Goal: Task Accomplishment & Management: Complete application form

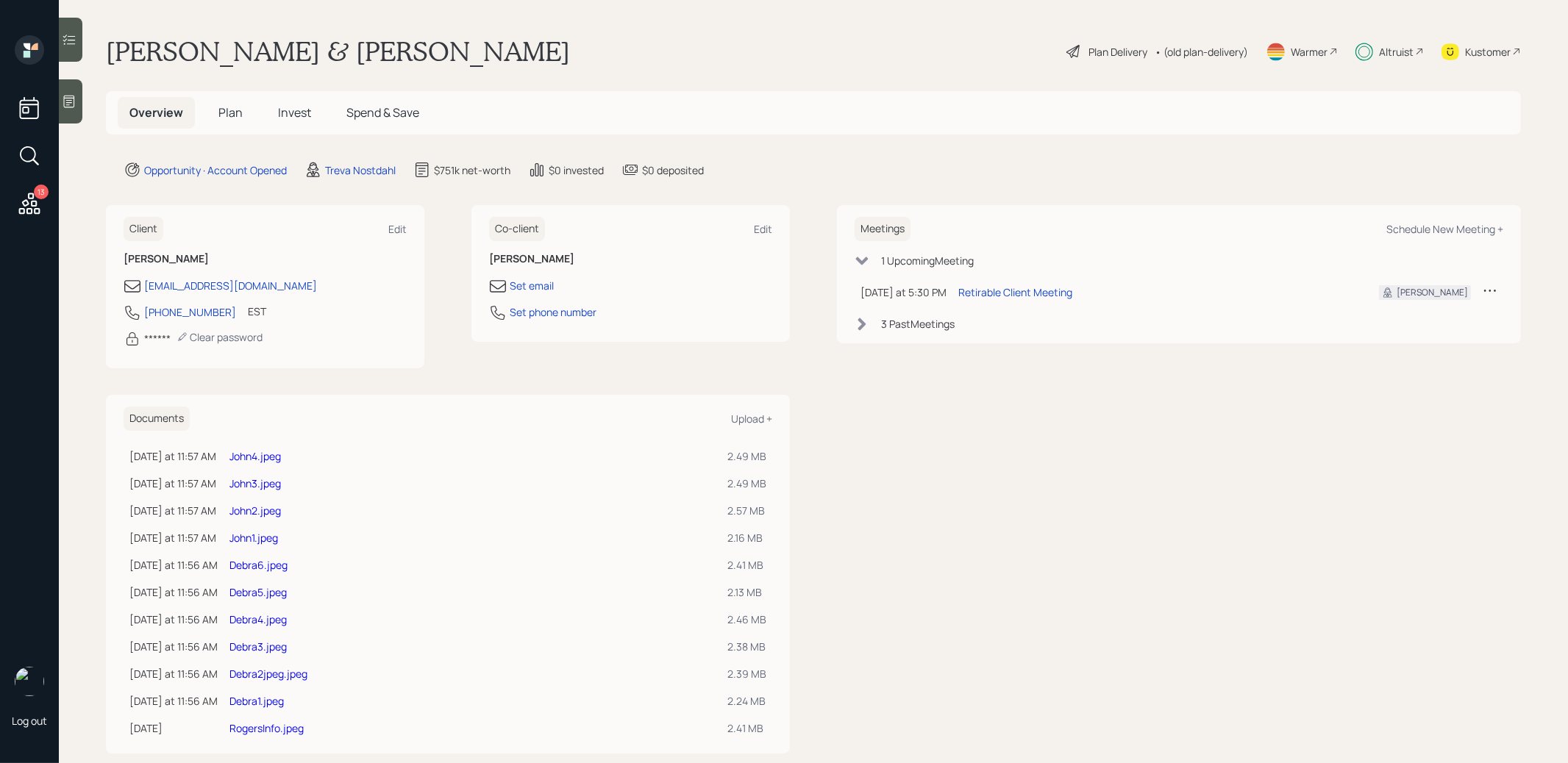
click at [291, 111] on span "Invest" at bounding box center [294, 112] width 33 height 16
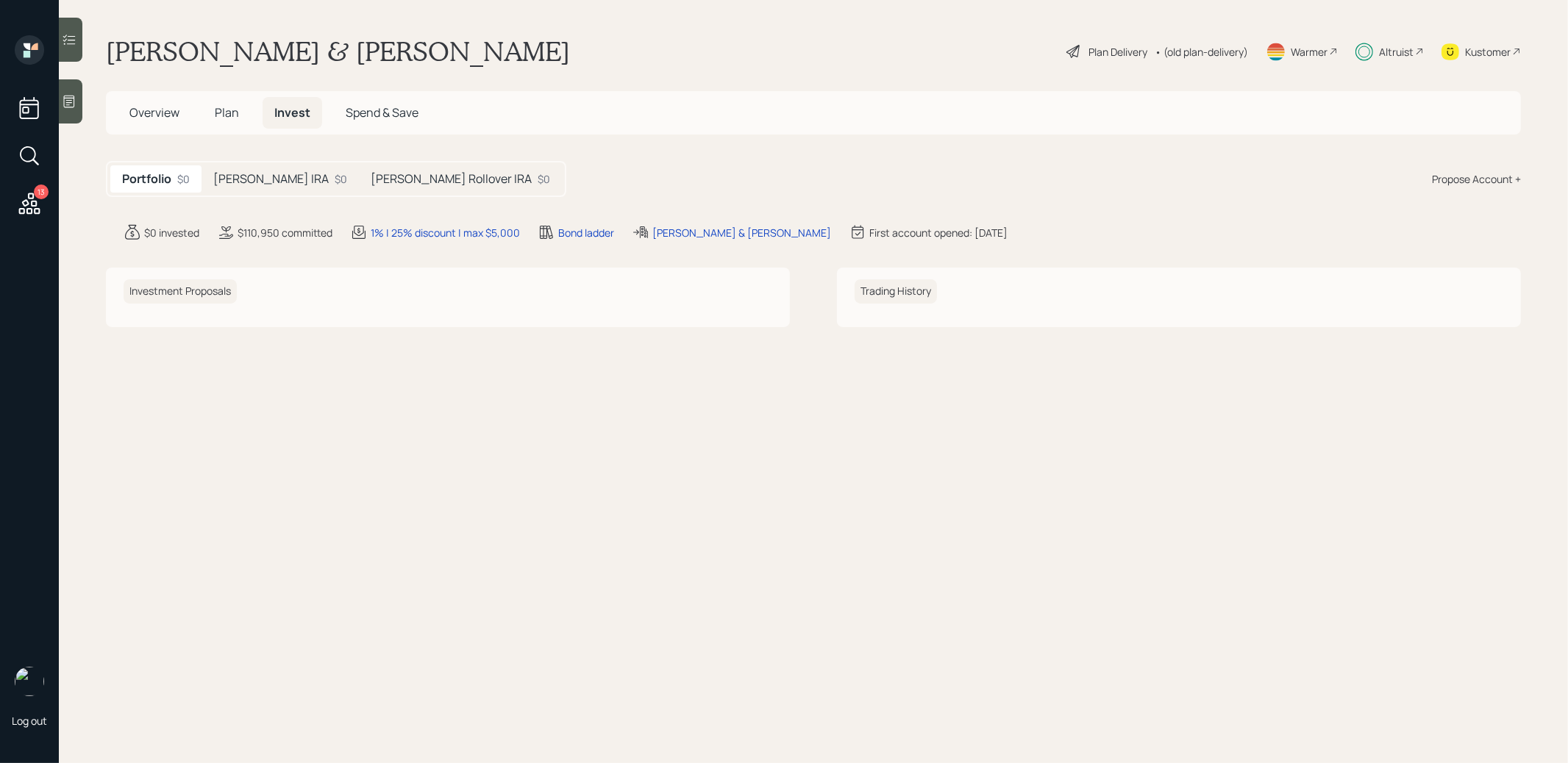
click at [270, 172] on h5 "[PERSON_NAME] IRA" at bounding box center [271, 179] width 116 height 14
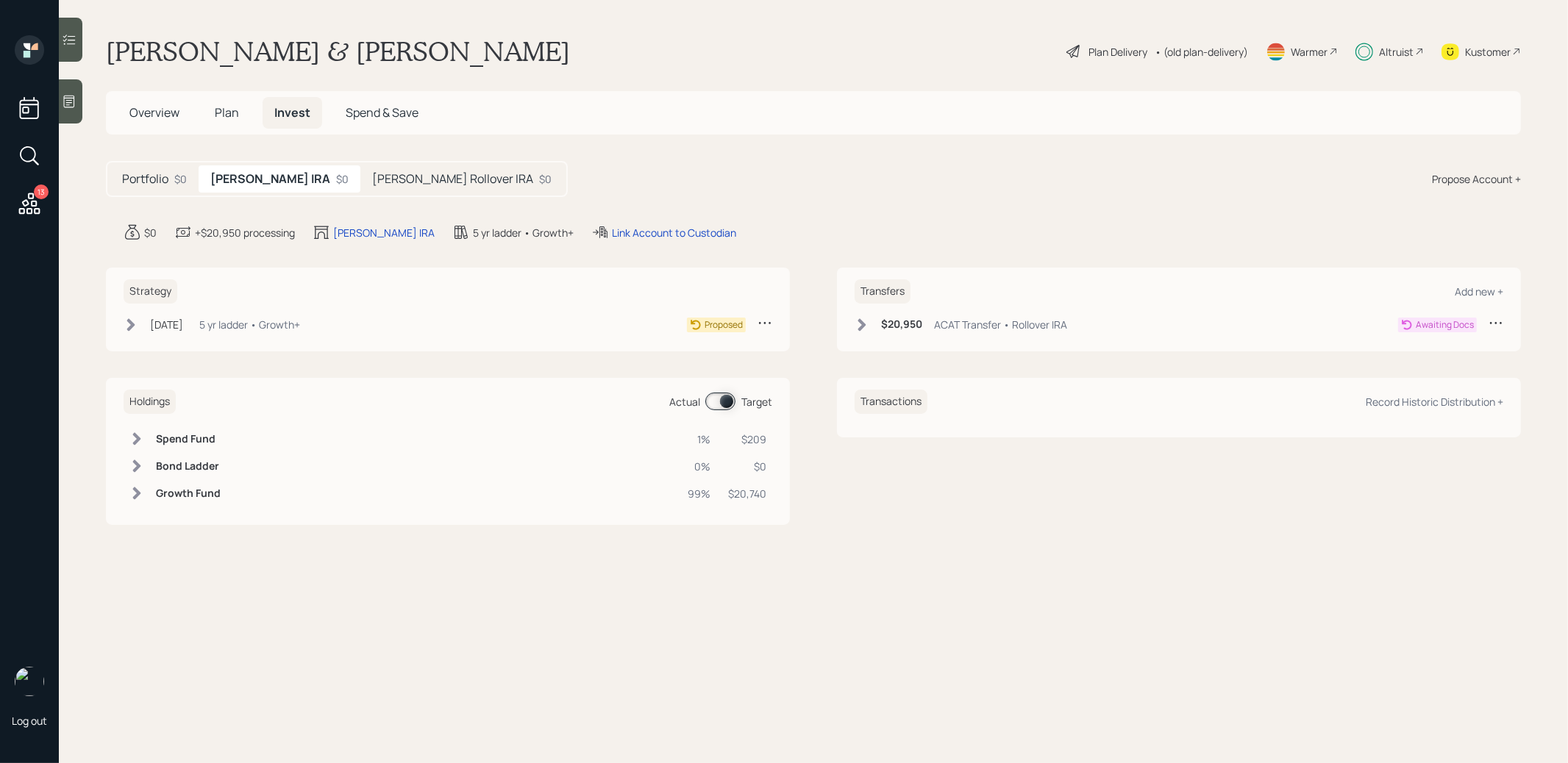
click at [416, 180] on h5 "[PERSON_NAME] Rollover IRA" at bounding box center [452, 179] width 161 height 14
click at [280, 183] on h5 "[PERSON_NAME] IRA" at bounding box center [268, 179] width 116 height 14
click at [134, 326] on icon at bounding box center [130, 324] width 14 height 14
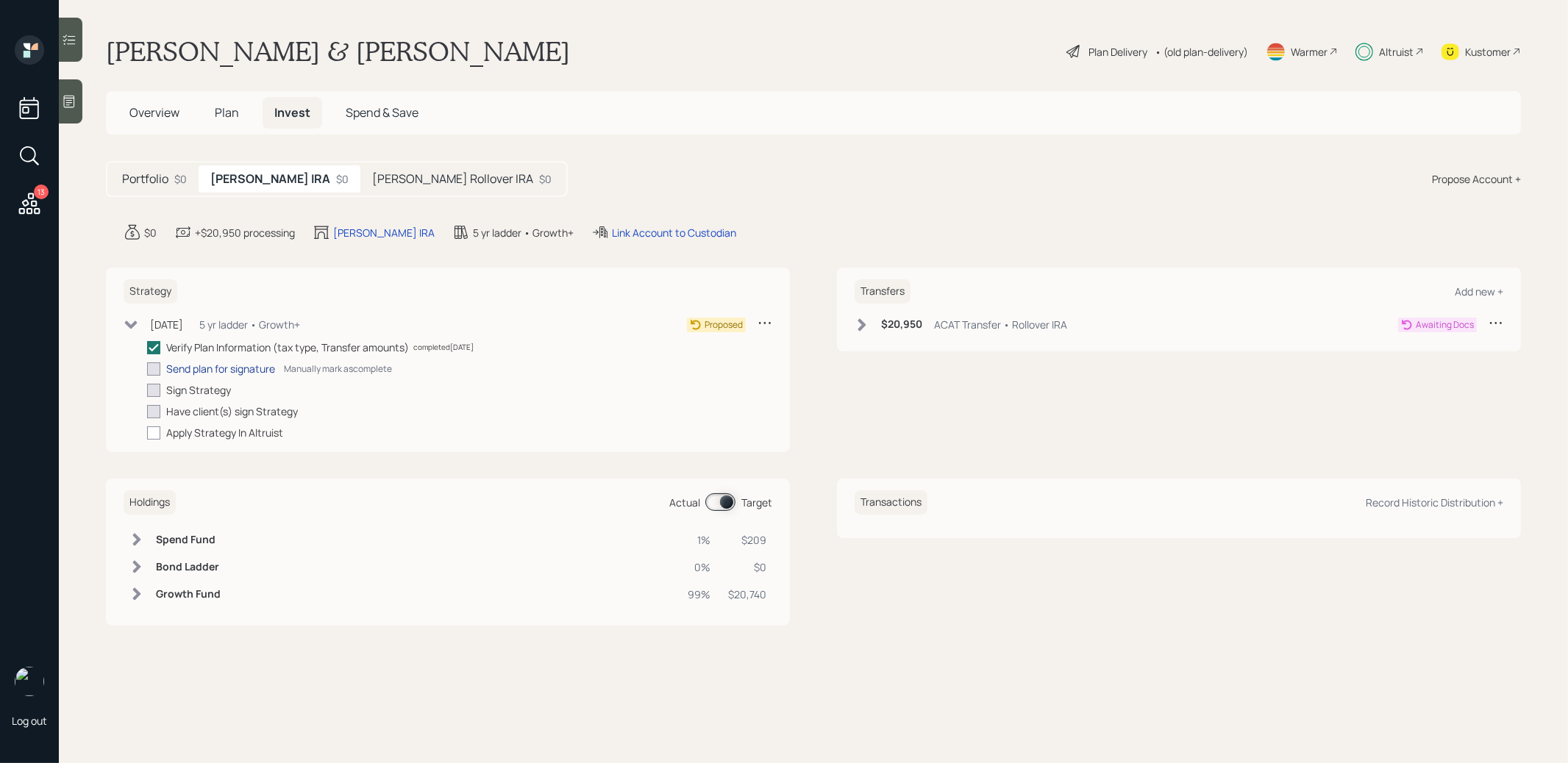
click at [185, 367] on div "Send plan for signature" at bounding box center [220, 368] width 109 height 15
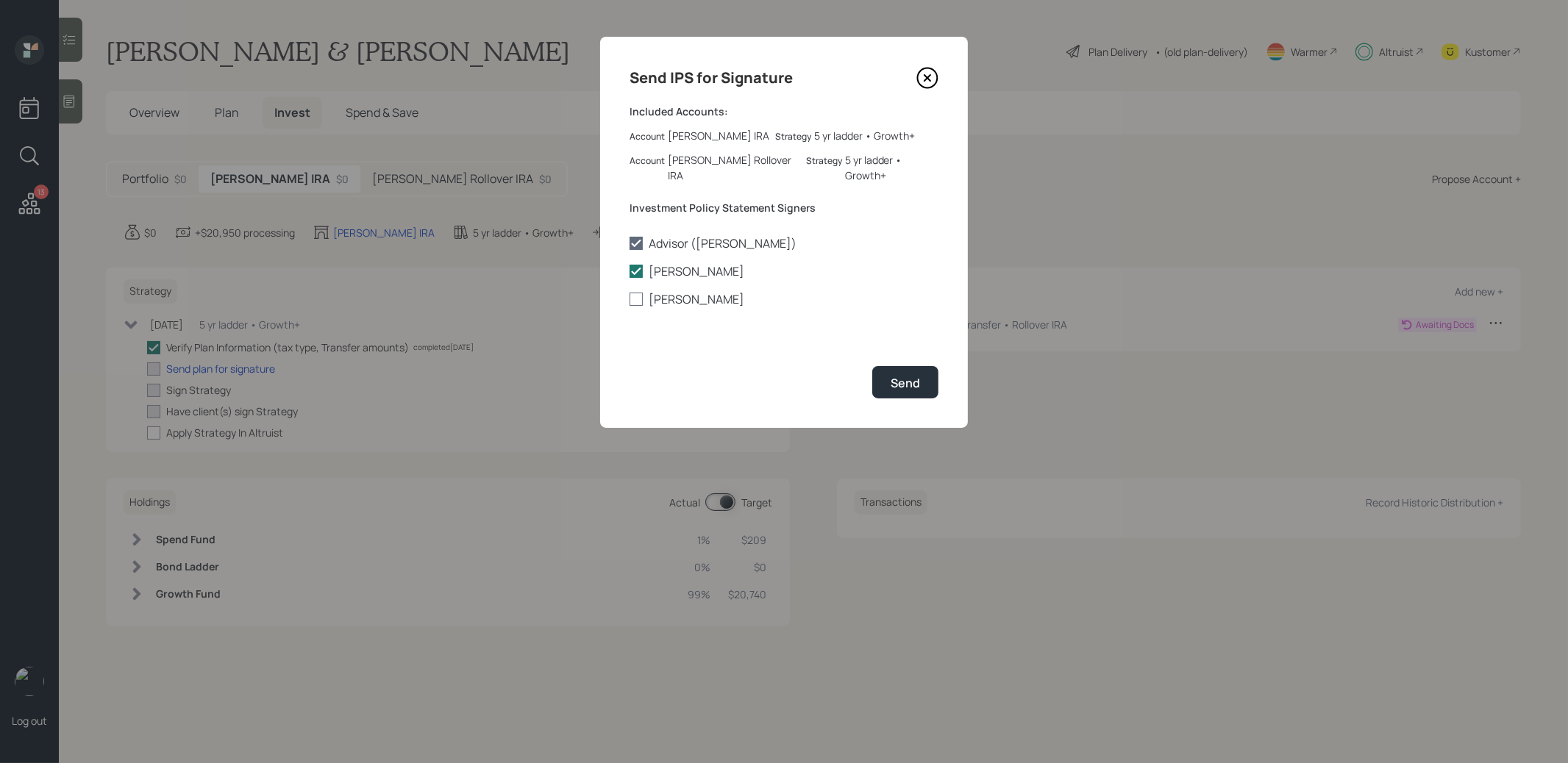
click at [637, 293] on div at bounding box center [636, 299] width 14 height 14
click at [630, 299] on input "[PERSON_NAME]" at bounding box center [629, 299] width 1 height 1
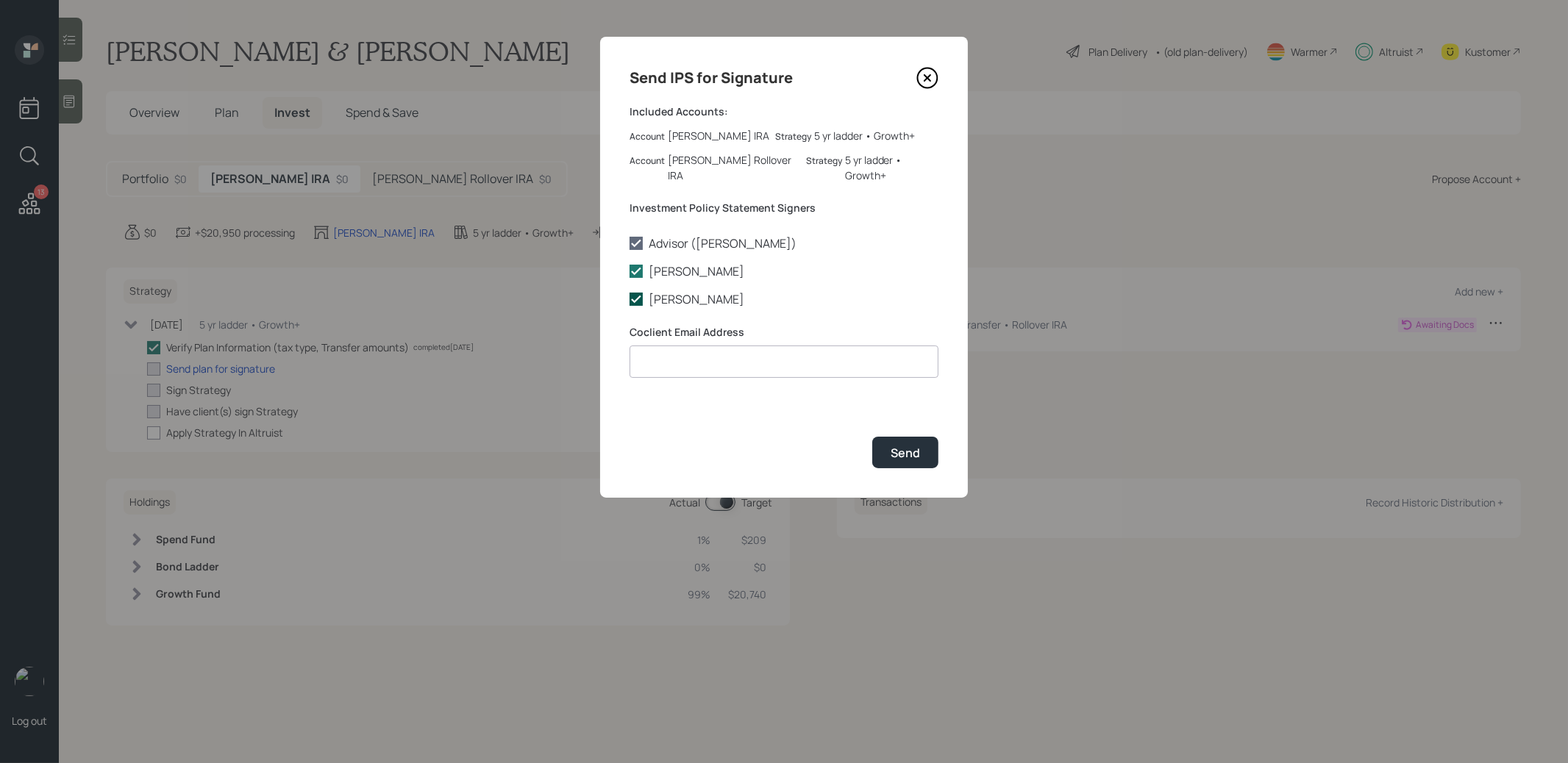
click at [632, 296] on polyline at bounding box center [636, 299] width 9 height 6
click at [630, 299] on input "[PERSON_NAME]" at bounding box center [629, 299] width 1 height 1
checkbox input "false"
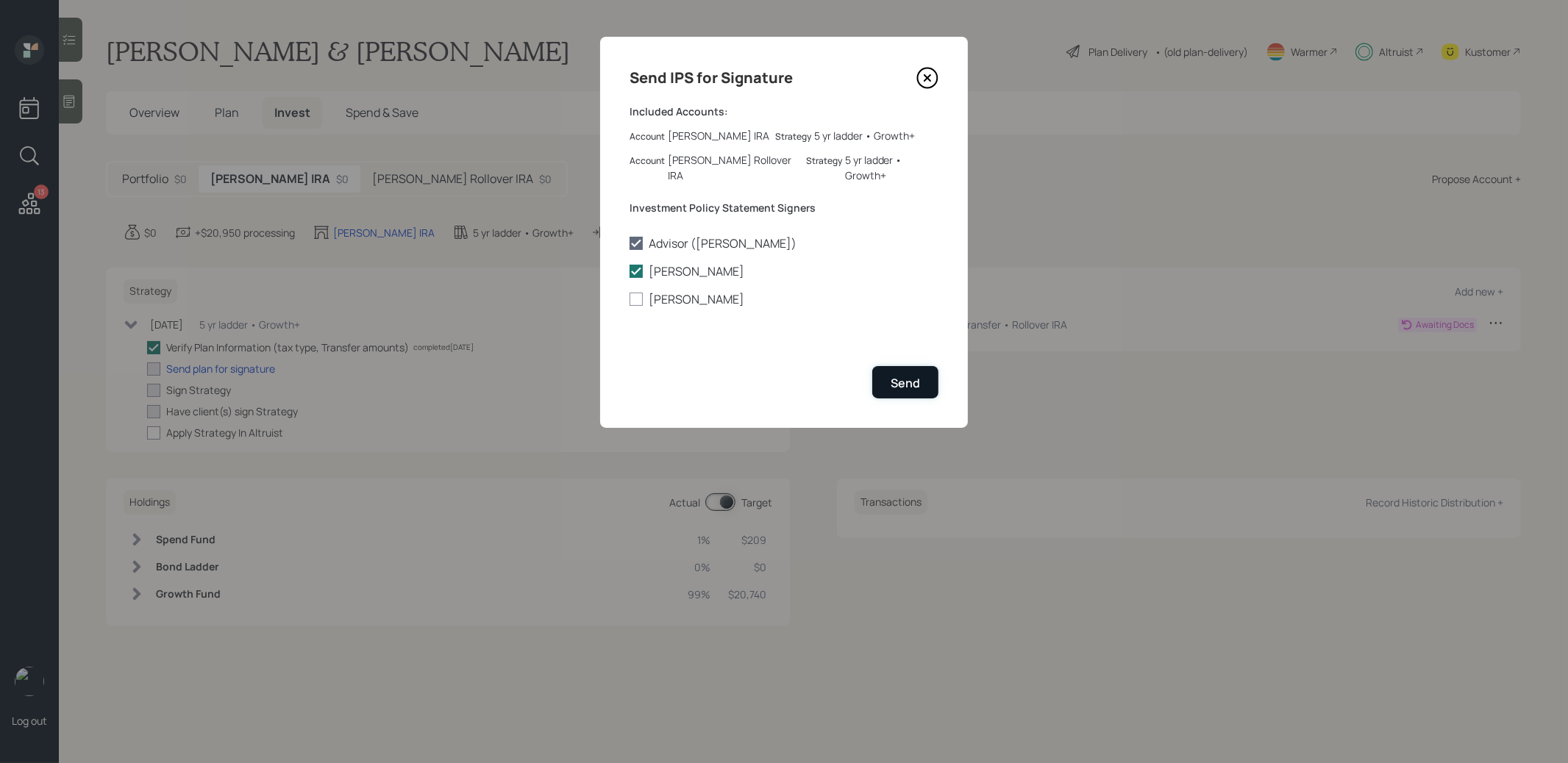
click at [907, 375] on div "Send" at bounding box center [905, 383] width 30 height 16
checkbox input "true"
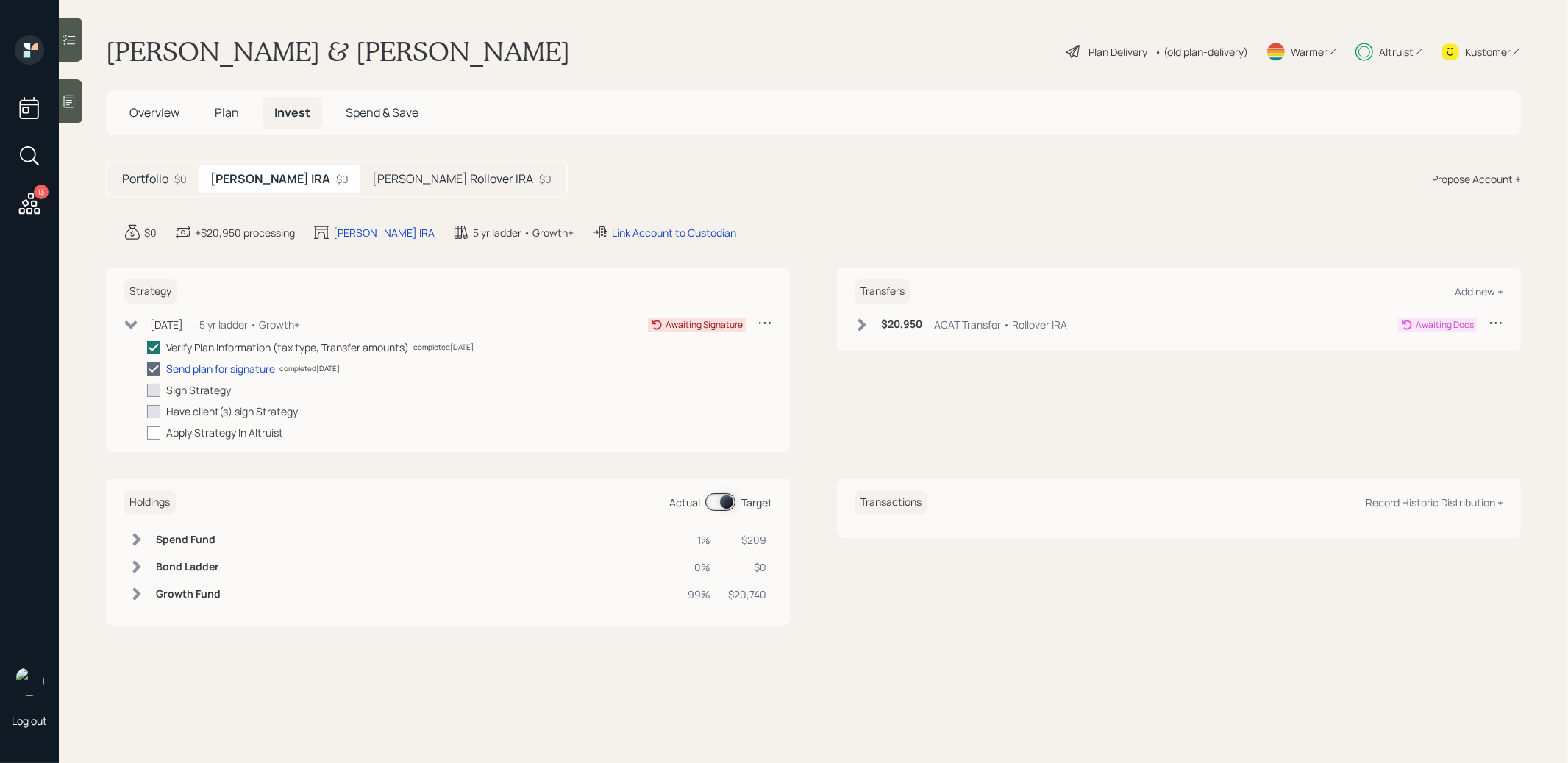
click at [396, 176] on h5 "[PERSON_NAME] Rollover IRA" at bounding box center [452, 179] width 161 height 14
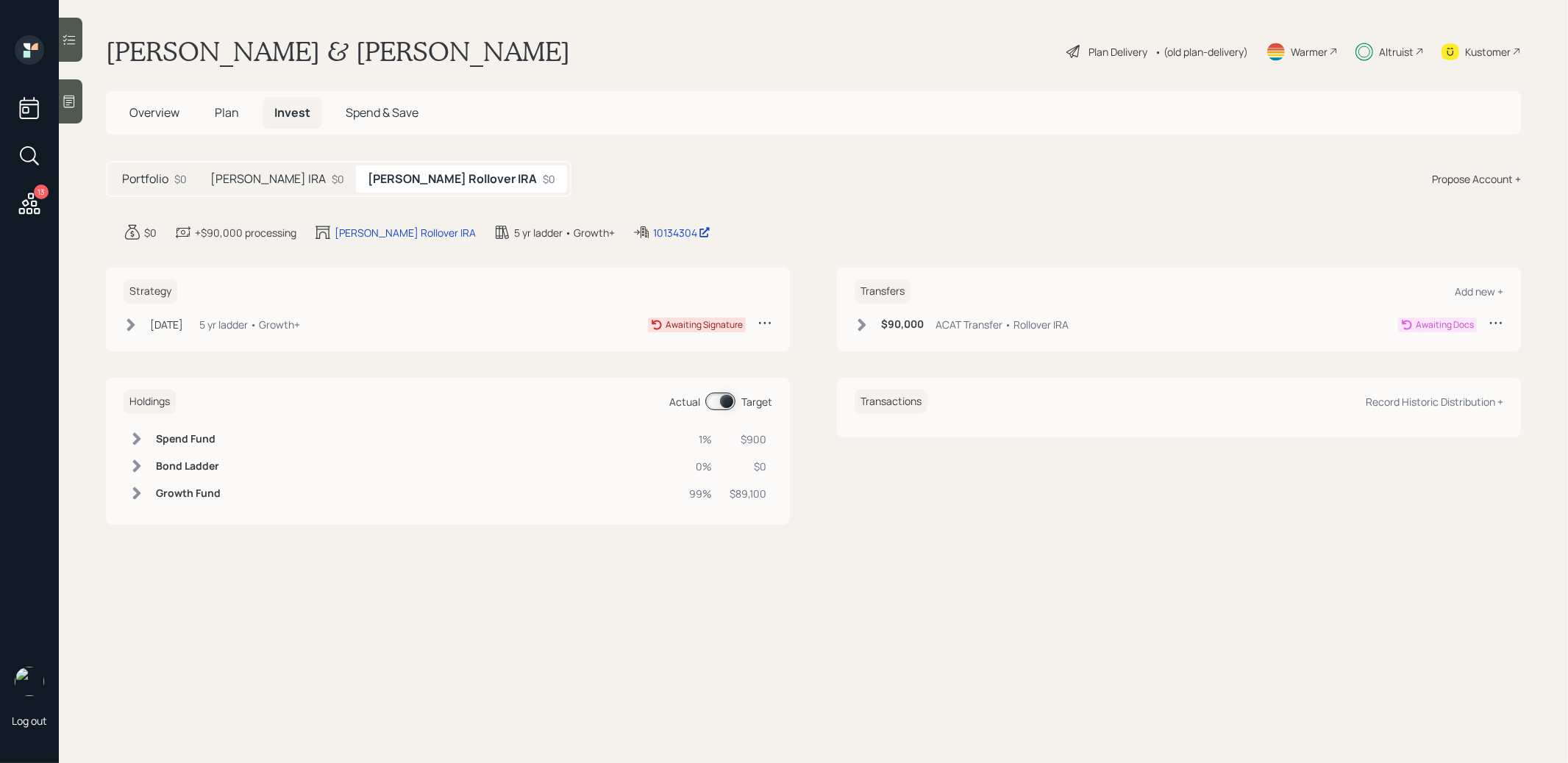
click at [128, 326] on icon at bounding box center [130, 324] width 14 height 14
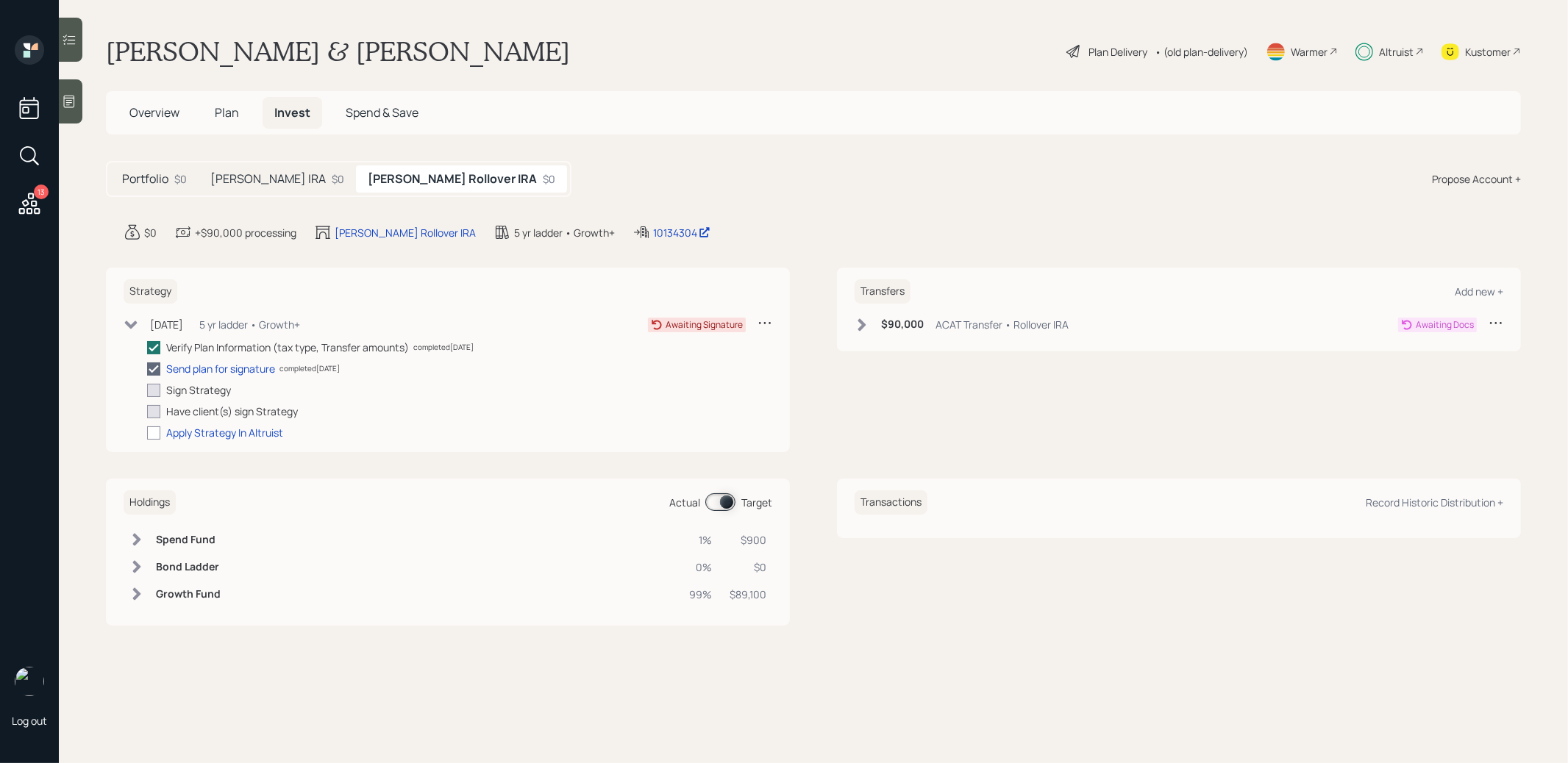
click at [859, 326] on icon at bounding box center [861, 324] width 14 height 14
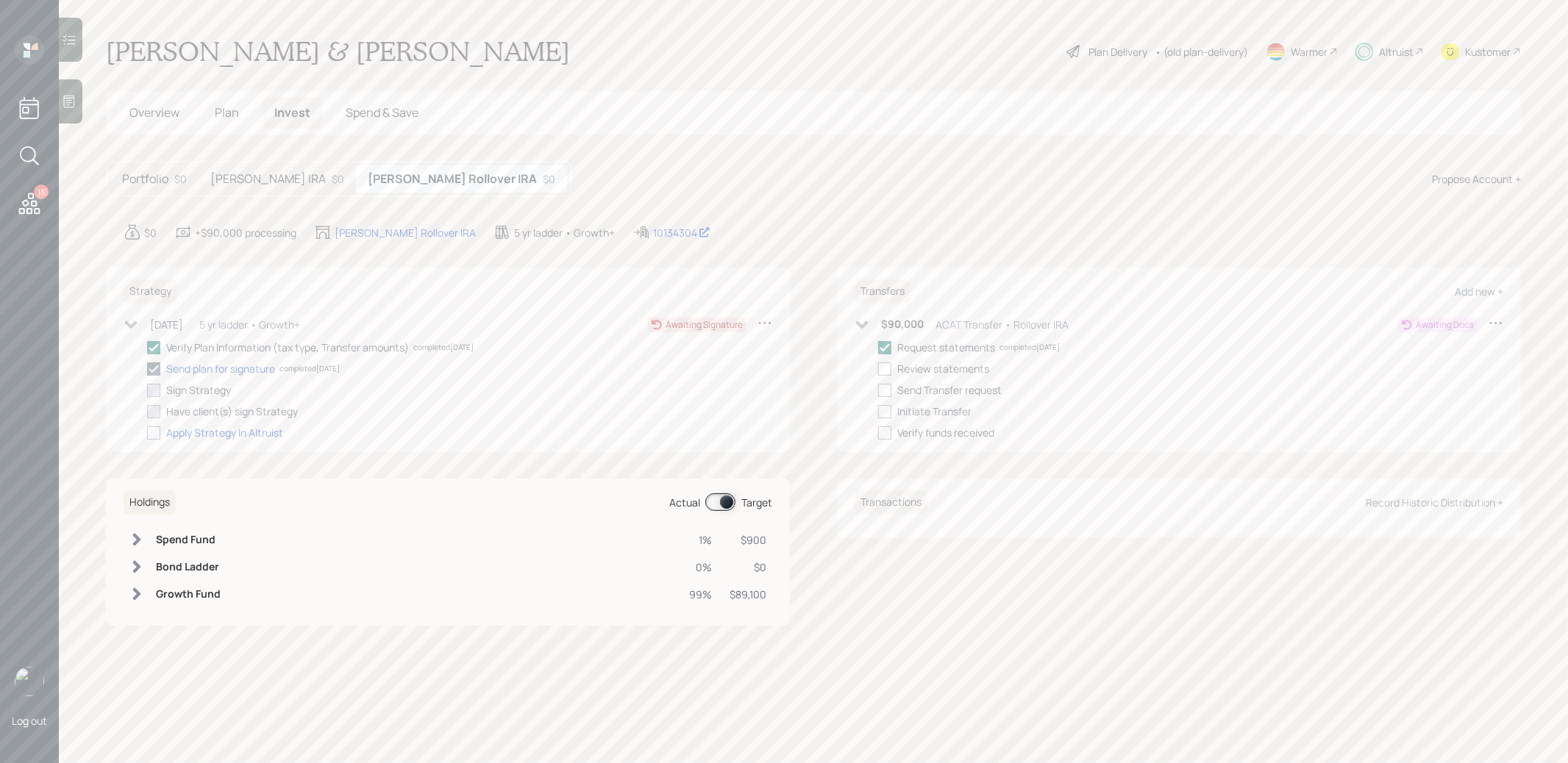
click at [1297, 49] on div "Warmer" at bounding box center [1309, 52] width 37 height 15
